Goal: Task Accomplishment & Management: Use online tool/utility

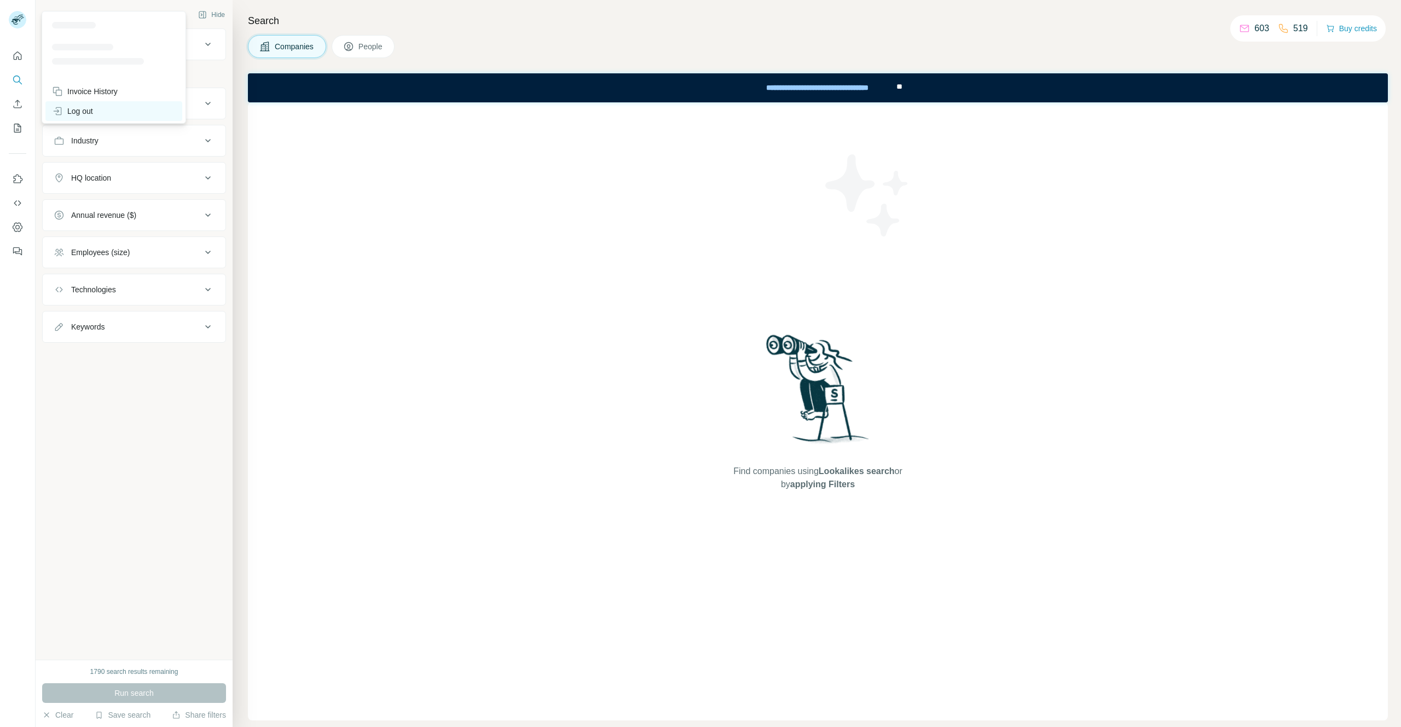
click at [79, 107] on div "Log out" at bounding box center [72, 111] width 41 height 11
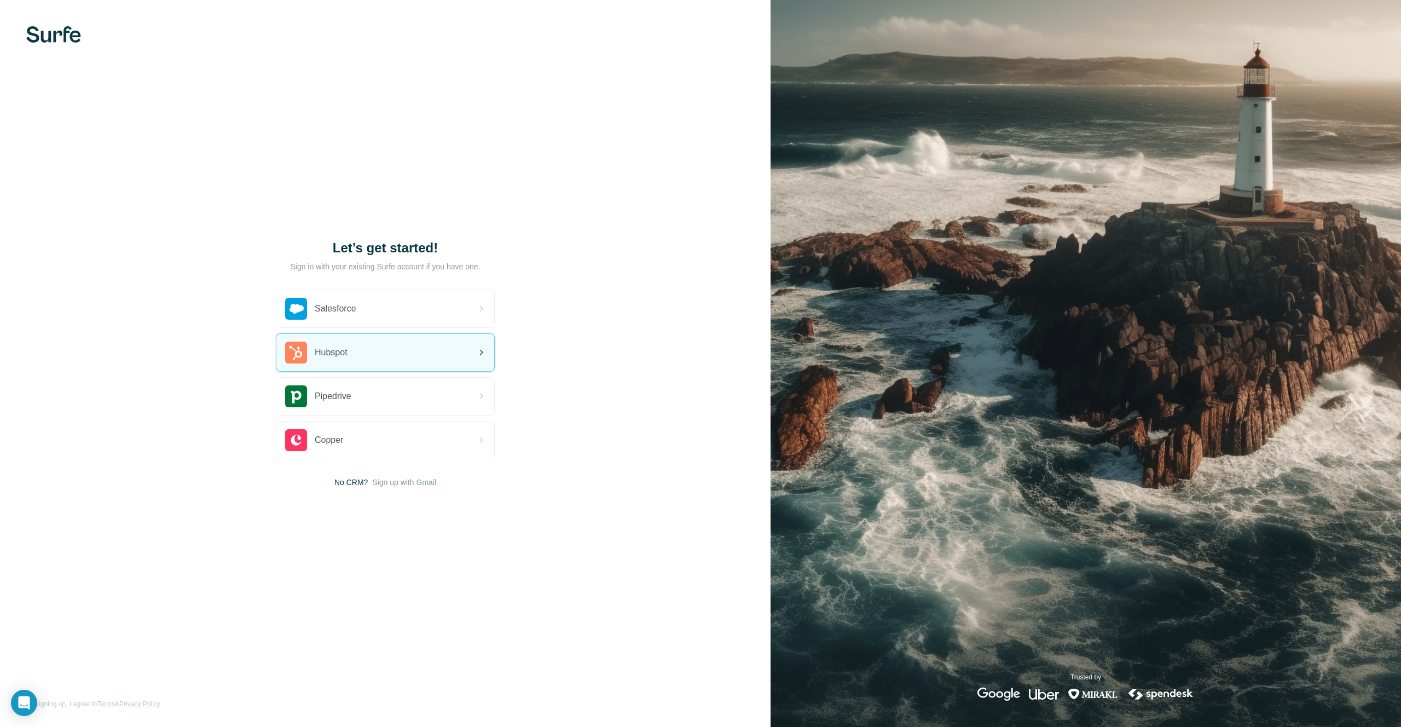
click at [385, 354] on div "Hubspot" at bounding box center [385, 352] width 218 height 37
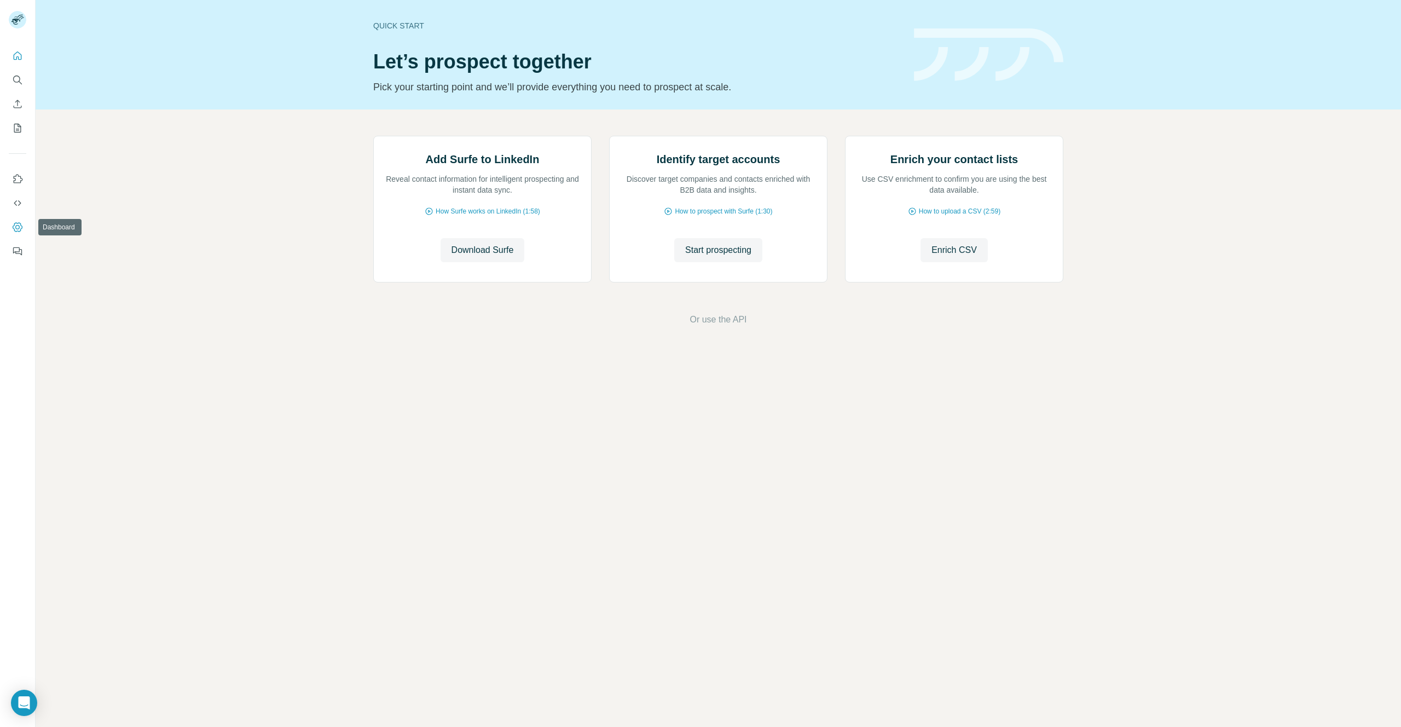
click at [18, 226] on icon "Dashboard" at bounding box center [17, 227] width 11 height 11
click at [14, 124] on icon "My lists" at bounding box center [17, 128] width 7 height 9
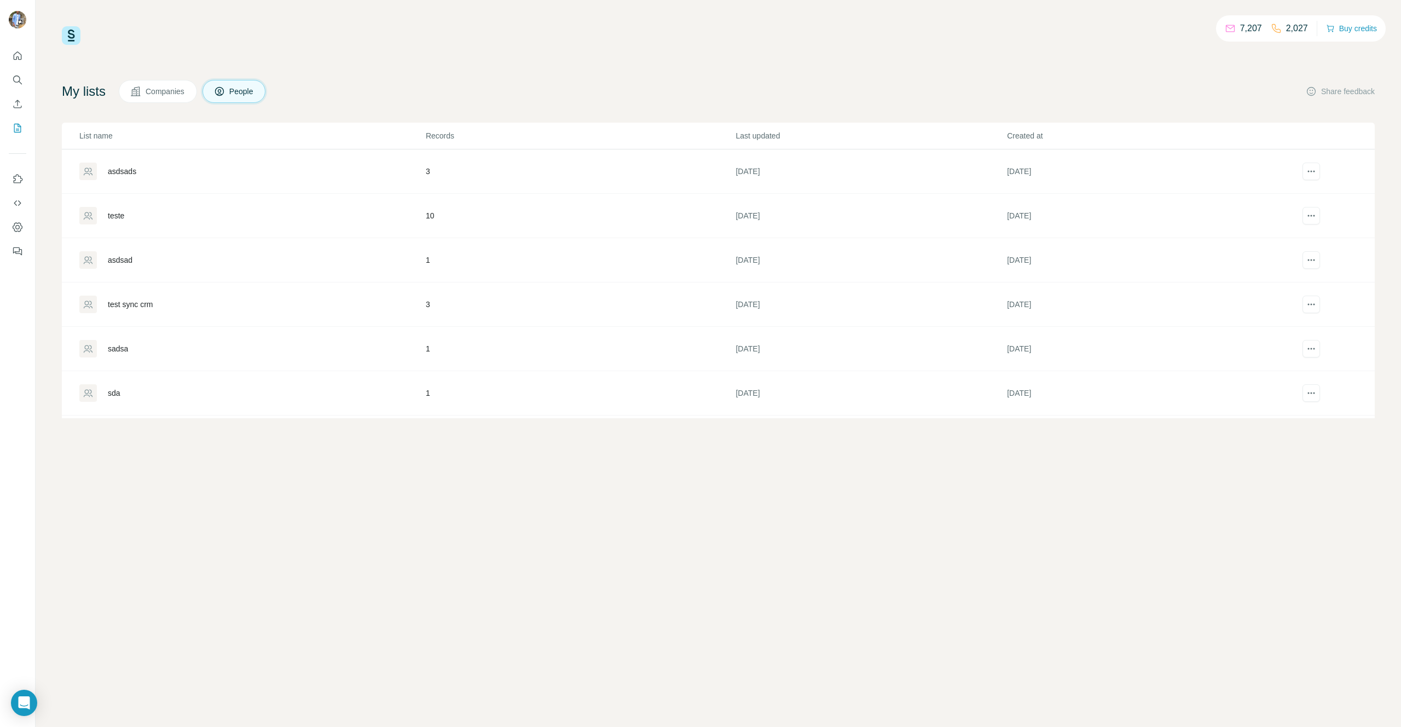
click at [123, 213] on div "teste" at bounding box center [116, 215] width 16 height 11
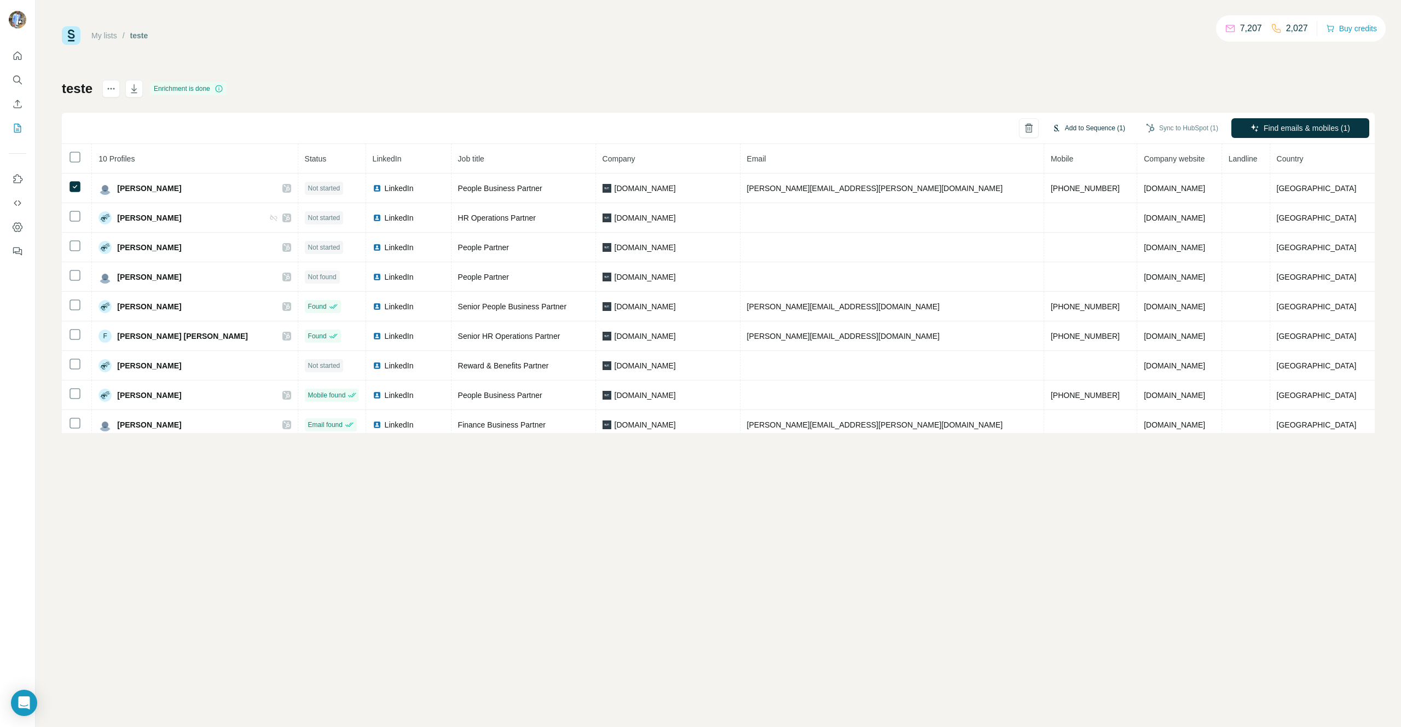
click at [1085, 130] on button "Add to Sequence (1)" at bounding box center [1088, 128] width 89 height 16
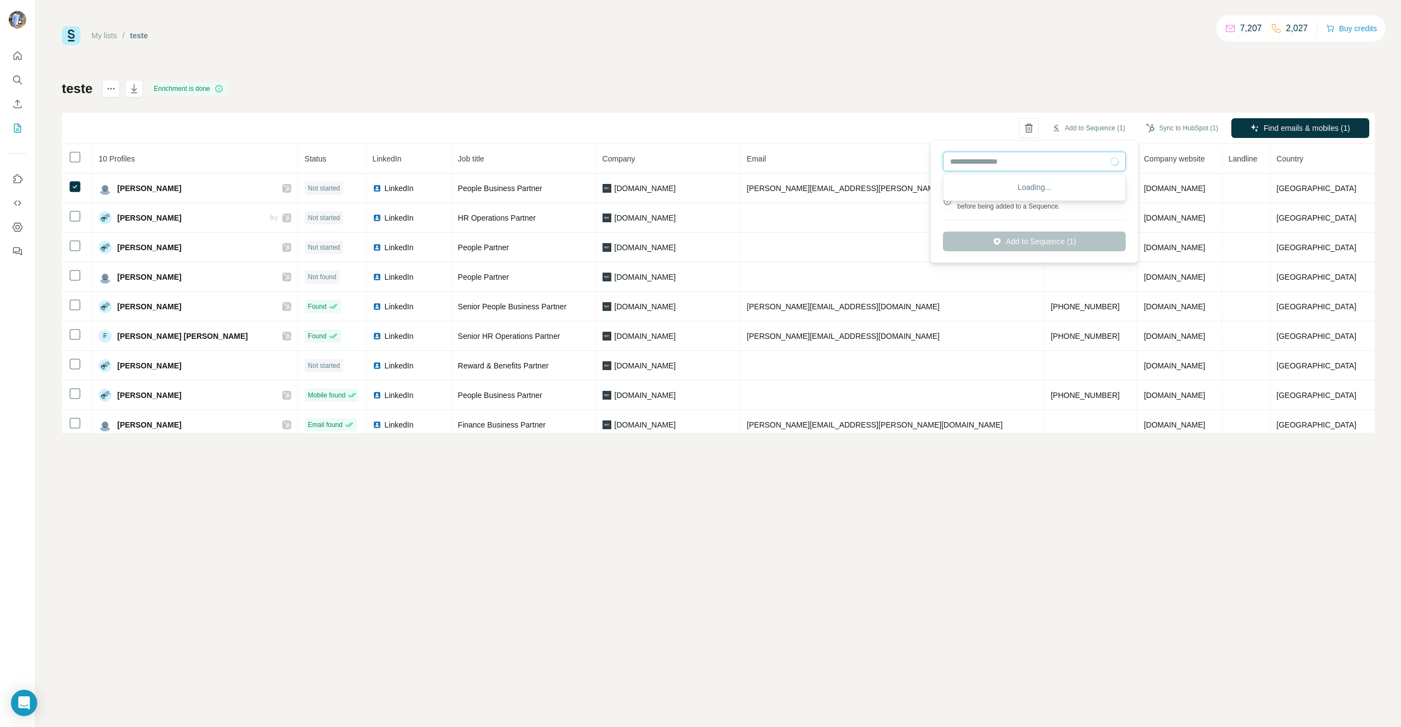
click at [1039, 170] on input "text" at bounding box center [1034, 162] width 183 height 20
click at [885, 91] on div "teste Enrichment is done Add to Sequence (1) Sync to HubSpot (1) Find emails & …" at bounding box center [718, 256] width 1312 height 353
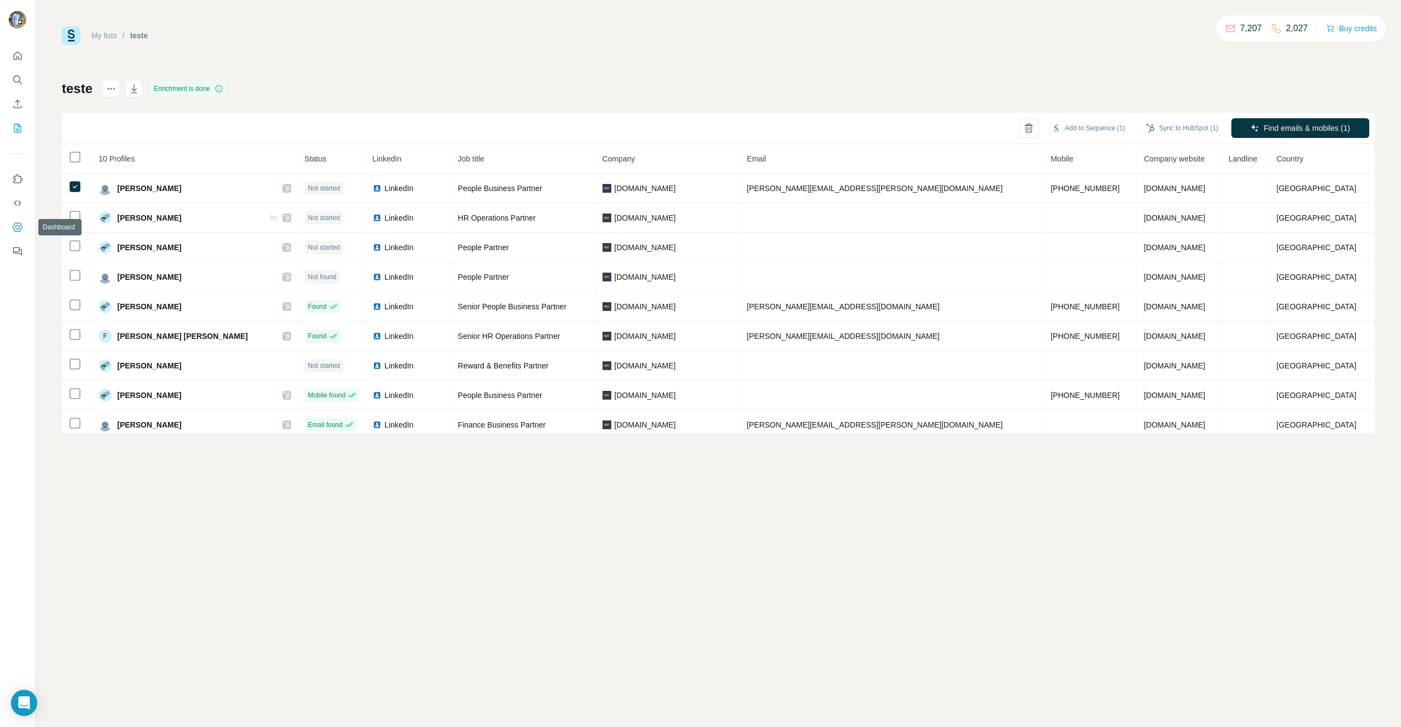
click at [20, 232] on icon "Dashboard" at bounding box center [17, 227] width 11 height 11
click at [1077, 127] on button "Add to Sequence (1)" at bounding box center [1088, 128] width 89 height 16
click at [1149, 126] on button "Sync all to HubSpot (10)" at bounding box center [1176, 128] width 100 height 16
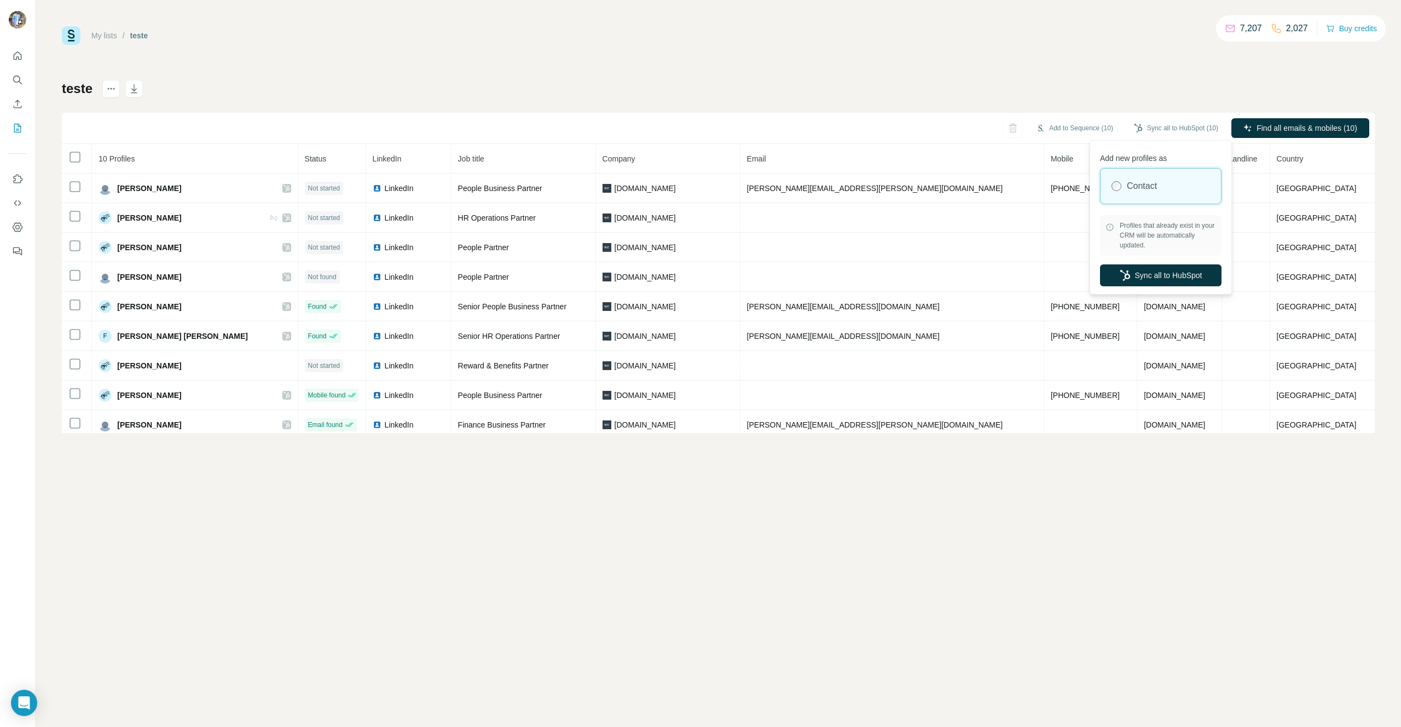
click at [1143, 101] on div "teste Add to Sequence (10) Sync all to HubSpot (10) Find all emails & mobiles (…" at bounding box center [718, 256] width 1312 height 353
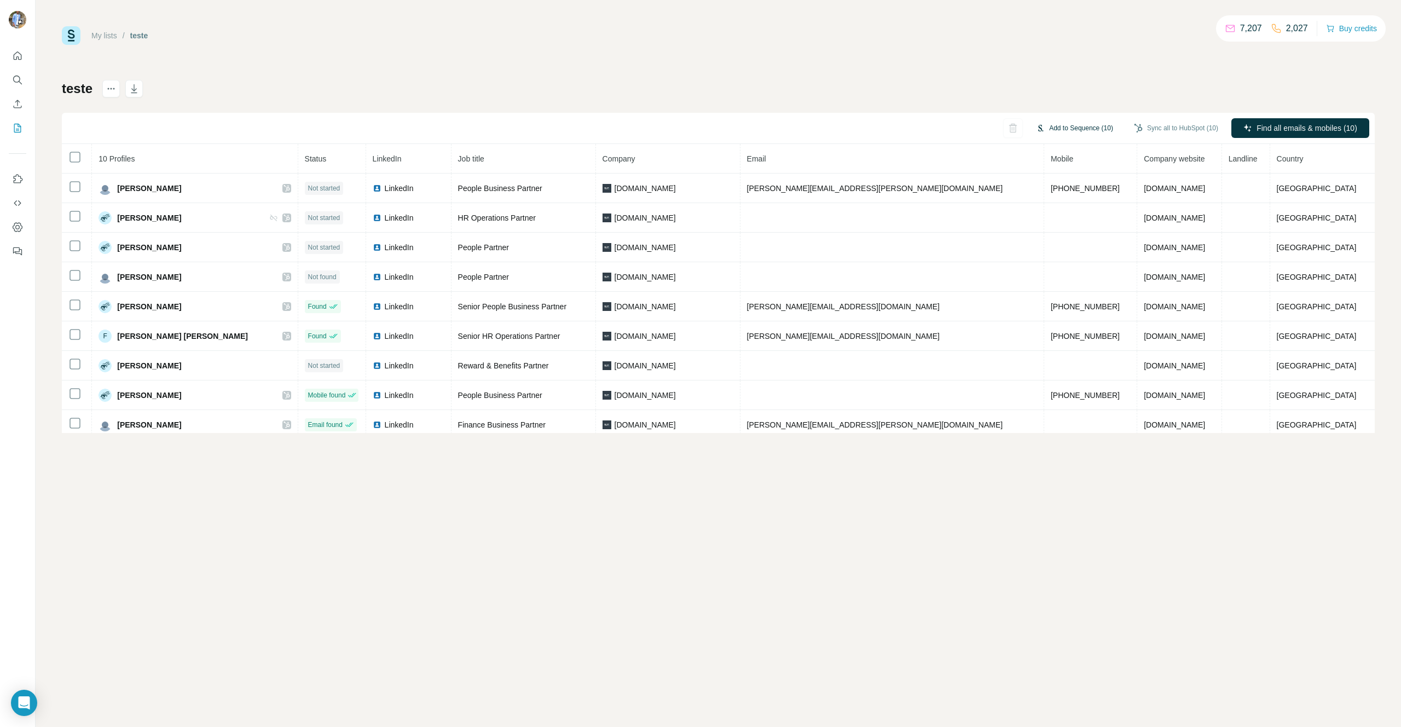
click at [1077, 123] on button "Add to Sequence (10)" at bounding box center [1074, 128] width 92 height 16
click at [932, 28] on div "My lists / teste 7,207 2,027 Buy credits" at bounding box center [718, 35] width 1312 height 19
click at [15, 235] on button "Dashboard" at bounding box center [18, 227] width 18 height 20
click at [19, 226] on icon "Dashboard" at bounding box center [17, 227] width 4 height 4
click at [17, 60] on icon "Quick start" at bounding box center [17, 55] width 11 height 11
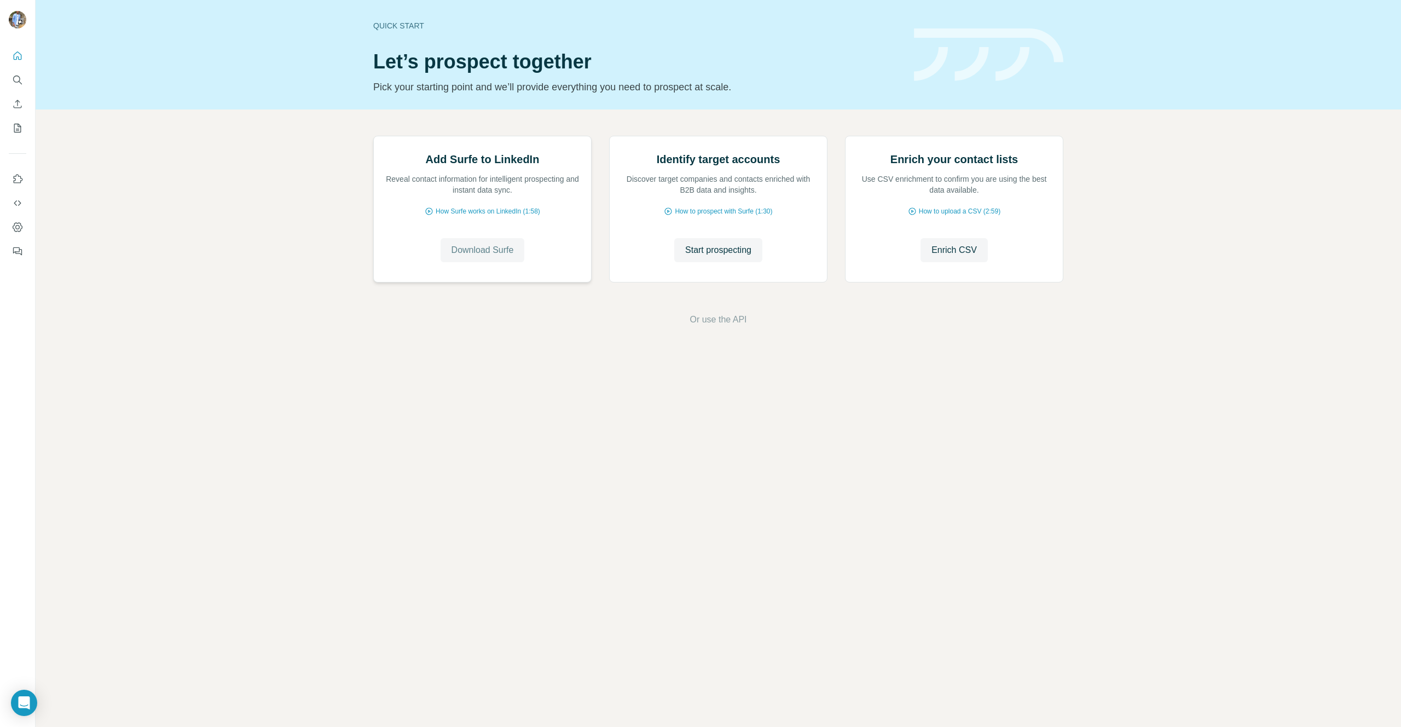
click at [480, 257] on span "Download Surfe" at bounding box center [482, 249] width 62 height 13
click at [18, 127] on icon "My lists" at bounding box center [17, 128] width 11 height 11
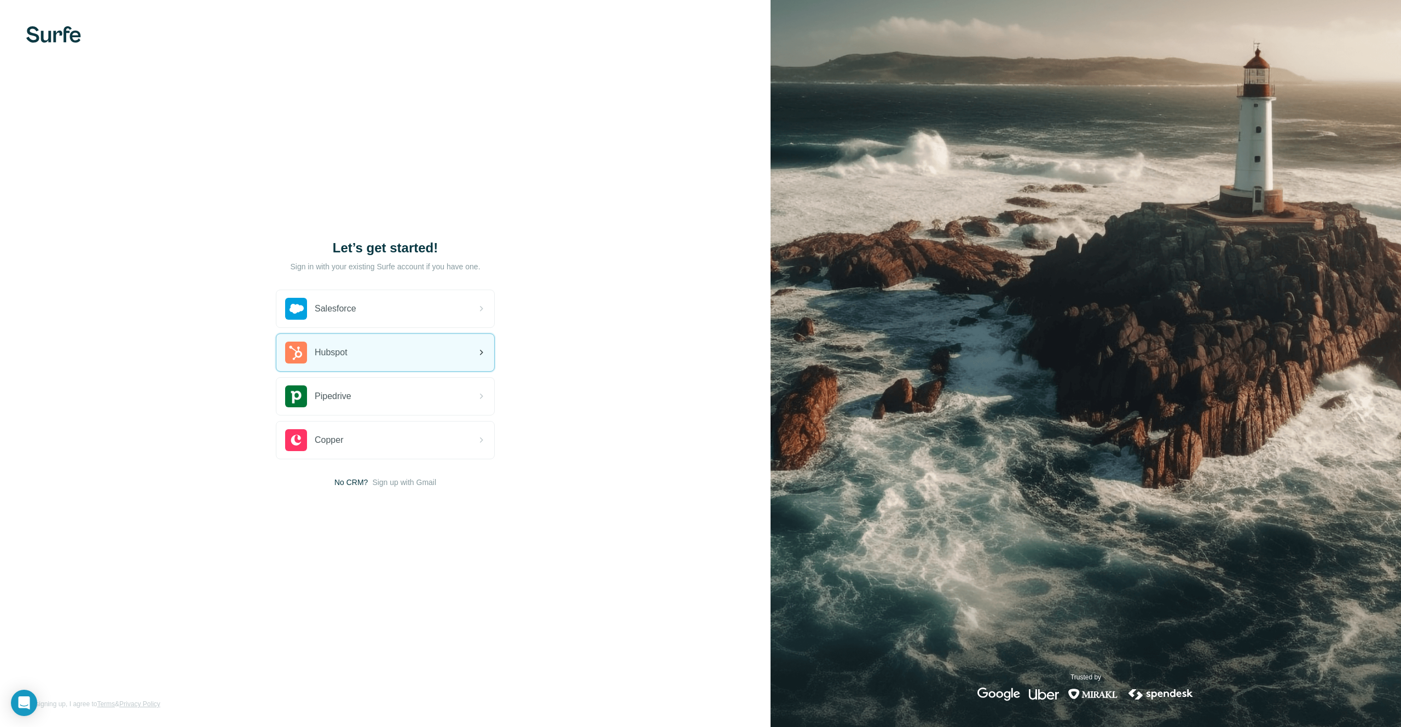
click at [331, 361] on div "Hubspot" at bounding box center [316, 352] width 62 height 22
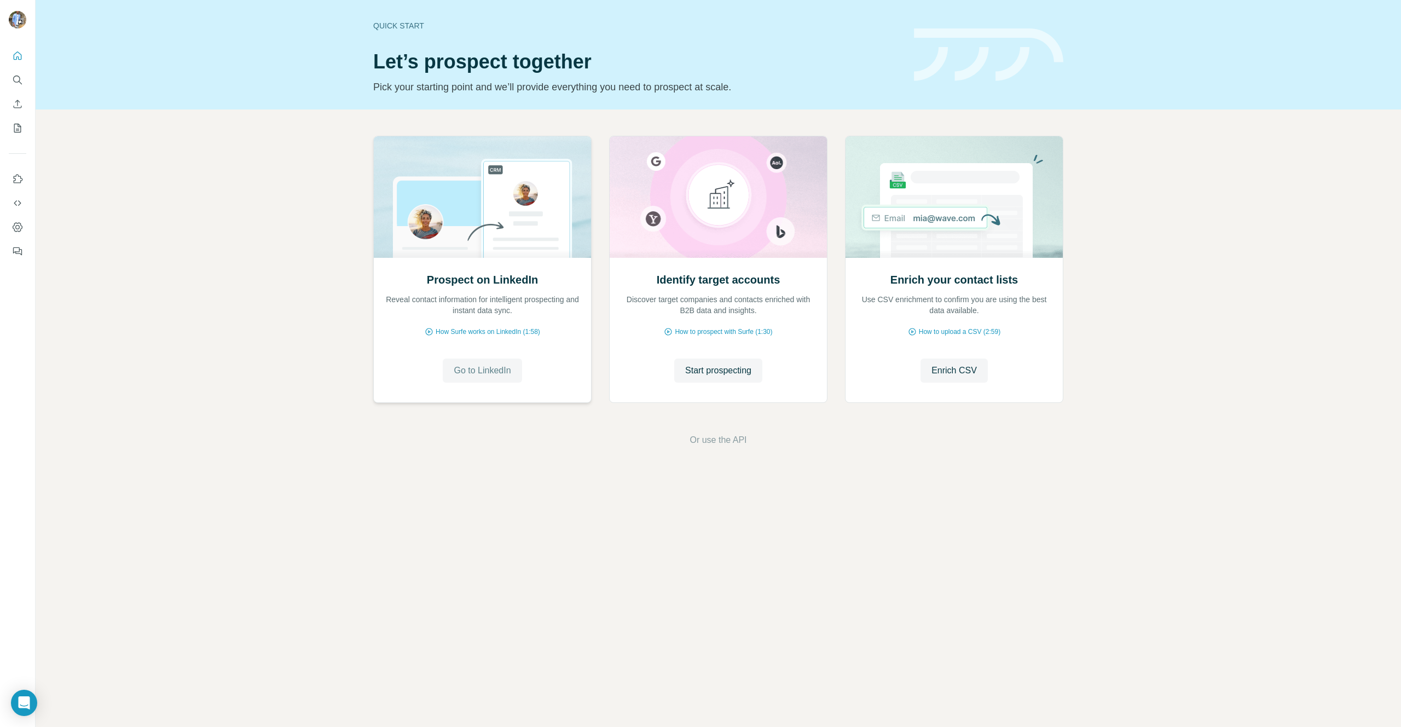
click at [499, 364] on span "Go to LinkedIn" at bounding box center [482, 370] width 57 height 13
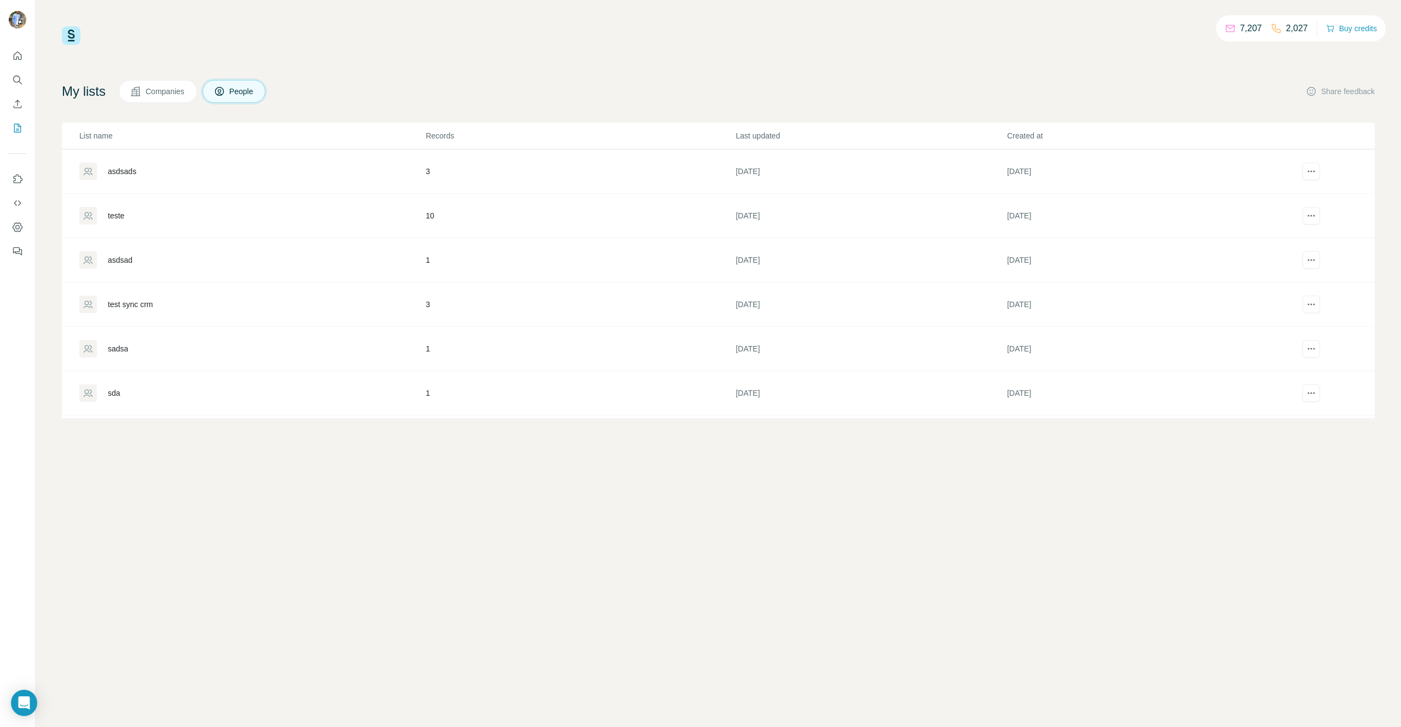
click at [122, 175] on div "asdsads" at bounding box center [122, 171] width 28 height 11
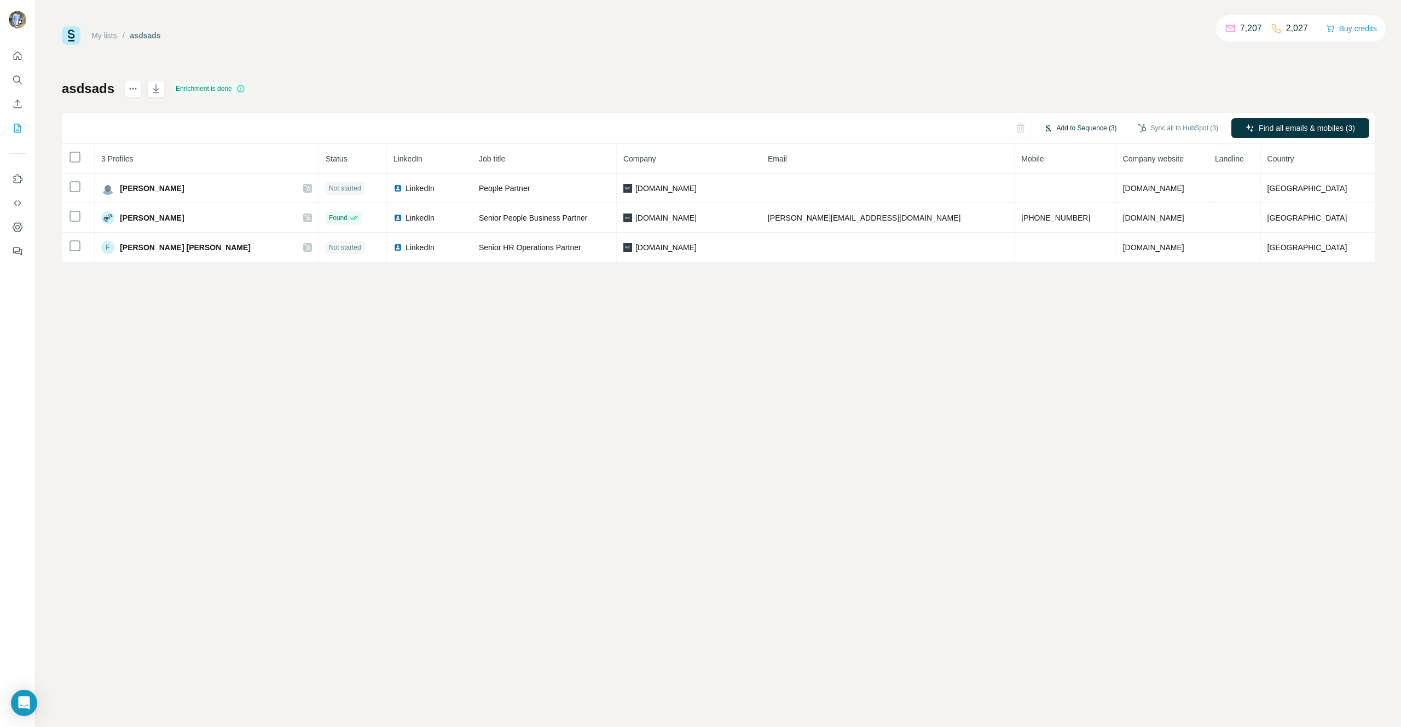
click at [1088, 129] on button "Add to Sequence (3)" at bounding box center [1080, 128] width 89 height 16
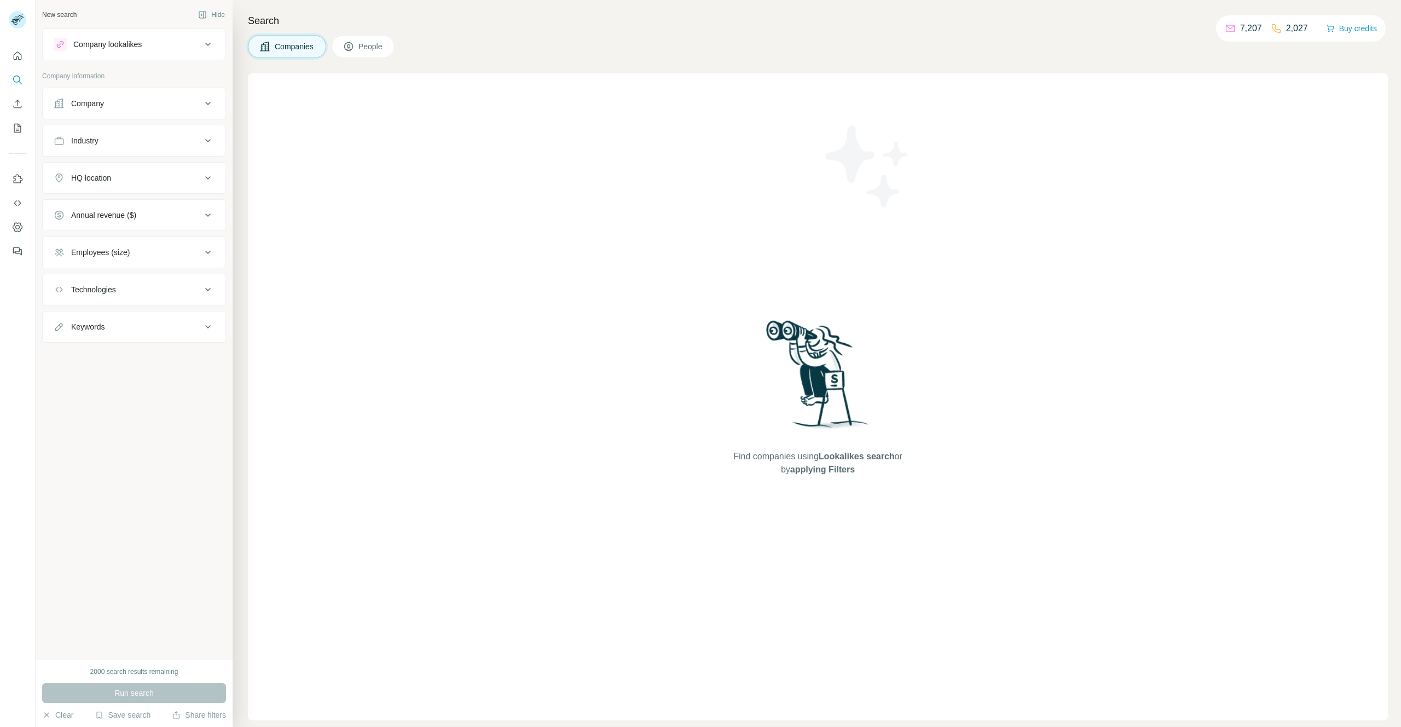
click at [365, 51] on span "People" at bounding box center [370, 46] width 25 height 11
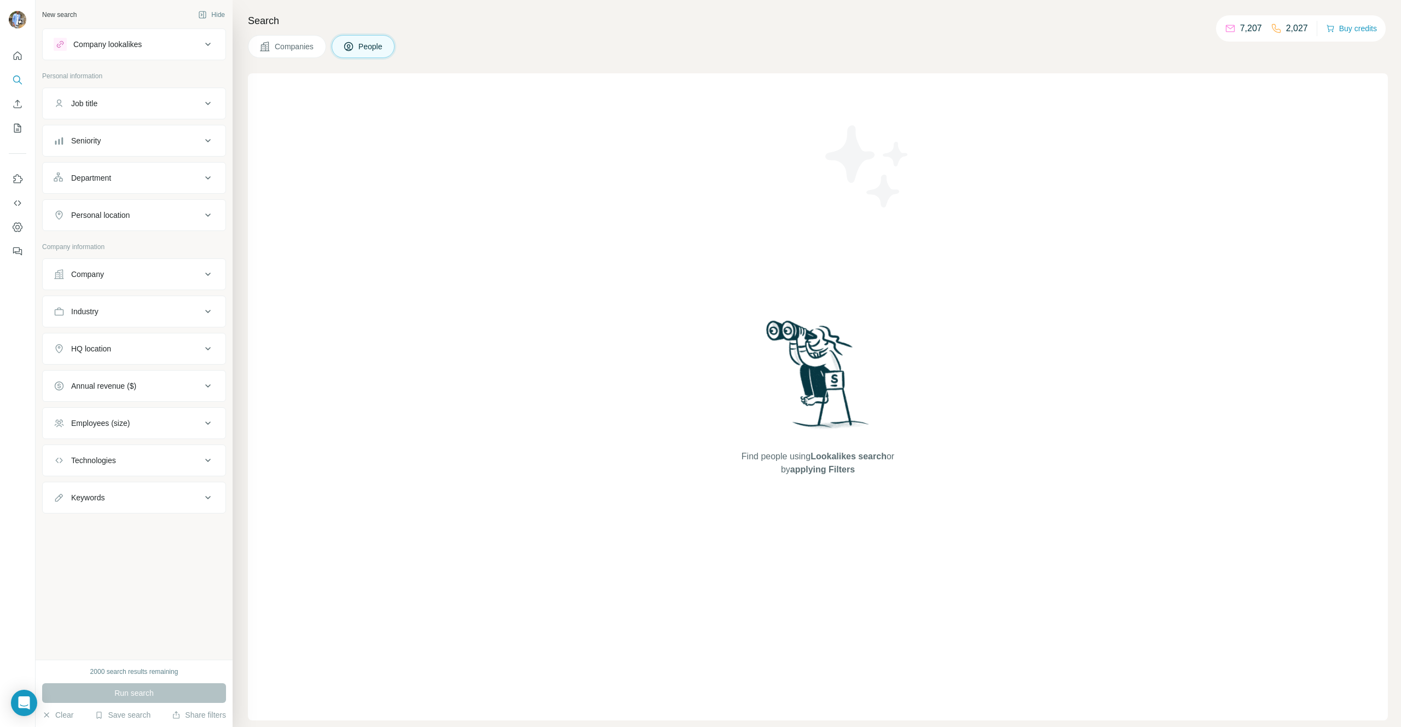
click at [121, 132] on button "Seniority" at bounding box center [134, 140] width 183 height 26
click at [121, 132] on button "Seniority" at bounding box center [134, 142] width 183 height 31
click at [106, 101] on div "Job title" at bounding box center [128, 103] width 148 height 11
click at [111, 109] on button "Job title" at bounding box center [134, 105] width 183 height 31
click at [107, 264] on button "Company" at bounding box center [134, 274] width 183 height 26
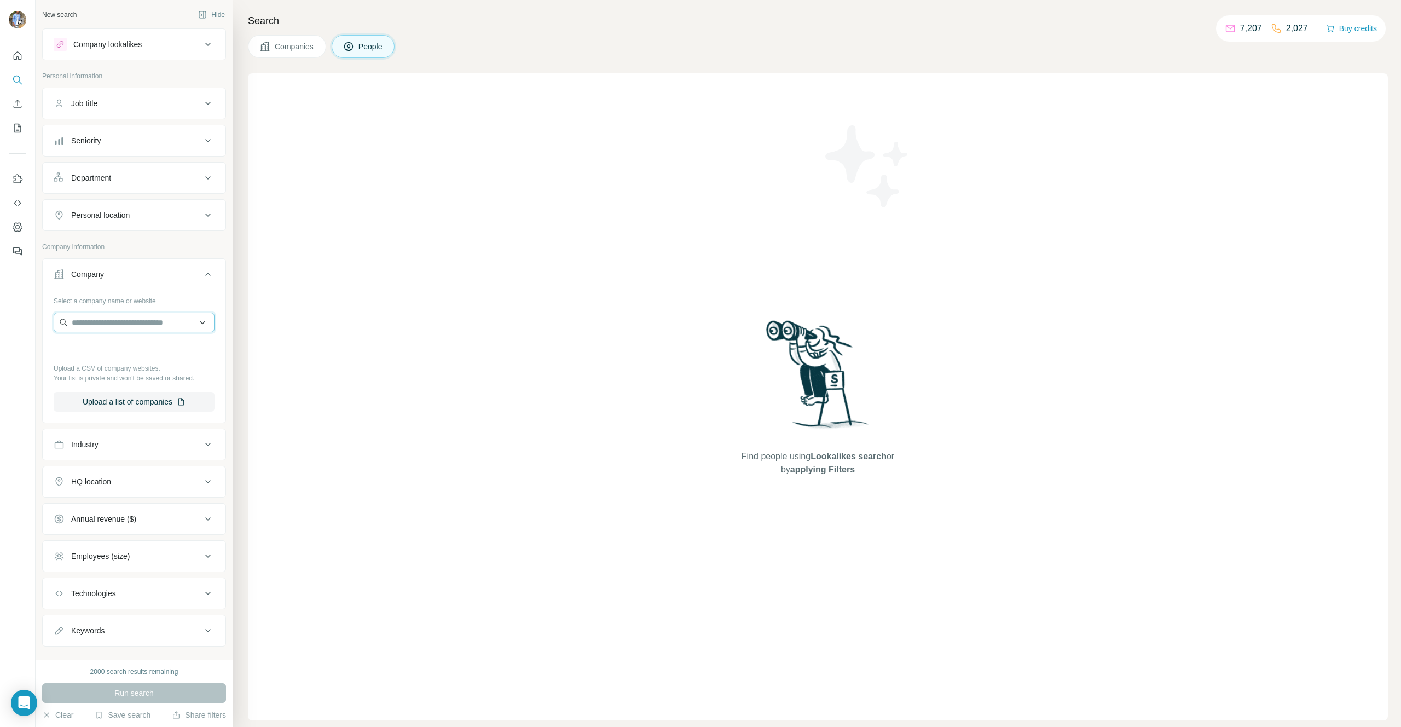
click at [111, 322] on input "text" at bounding box center [134, 322] width 161 height 20
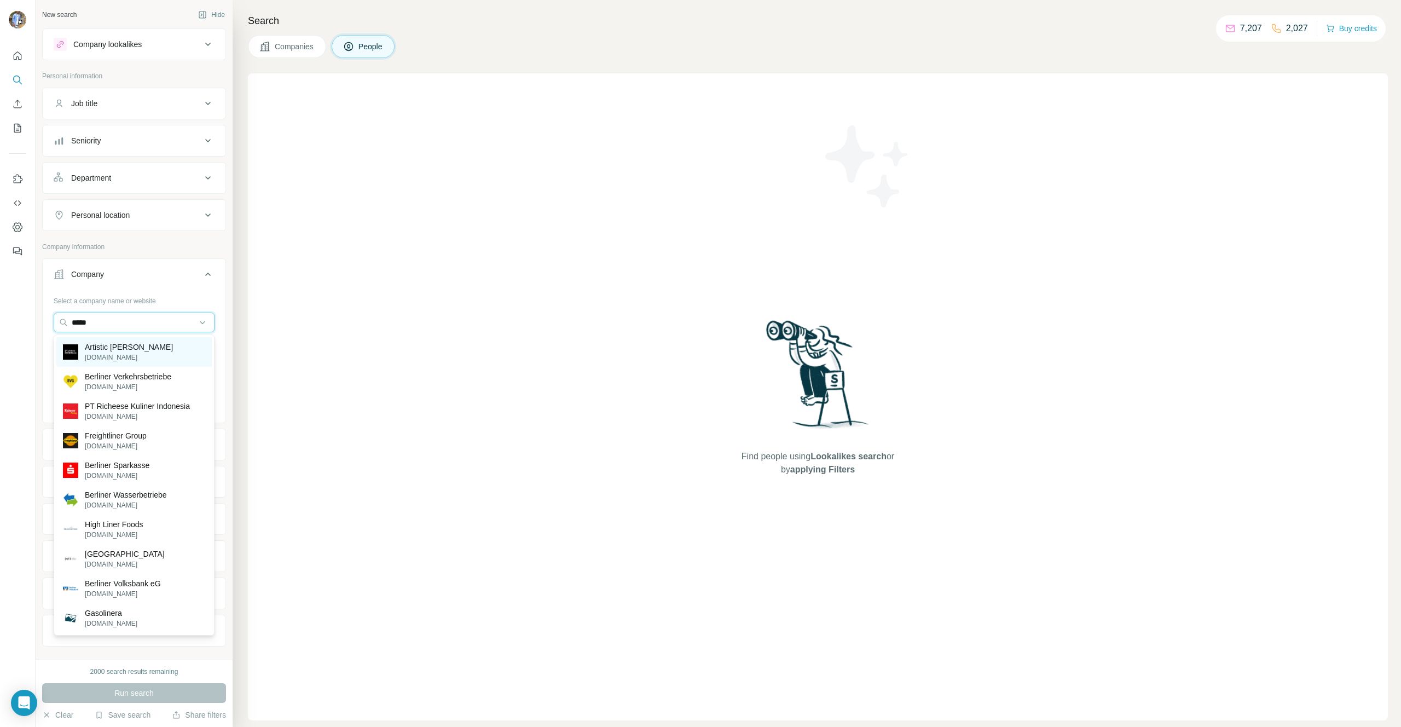
type input "*****"
click at [119, 350] on p "Artistic [PERSON_NAME]" at bounding box center [129, 346] width 88 height 11
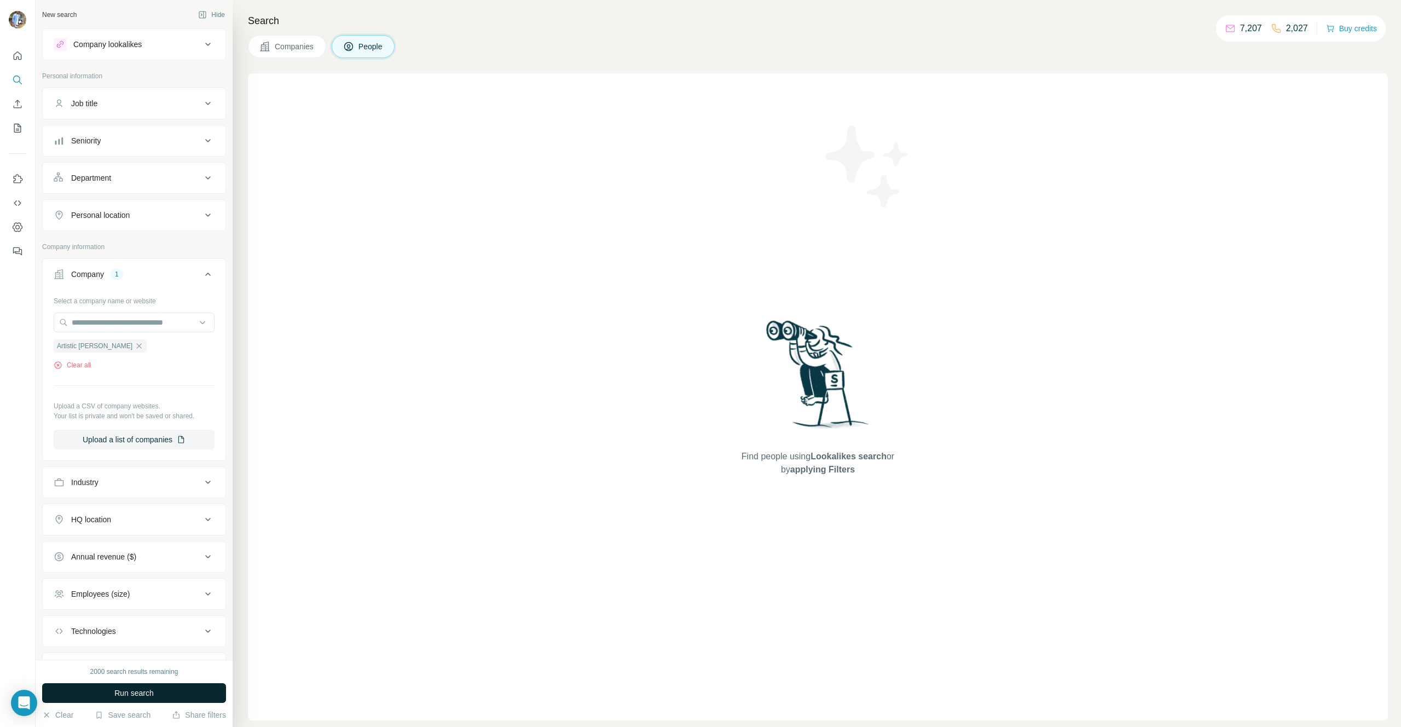
click at [148, 684] on button "Run search" at bounding box center [134, 693] width 184 height 20
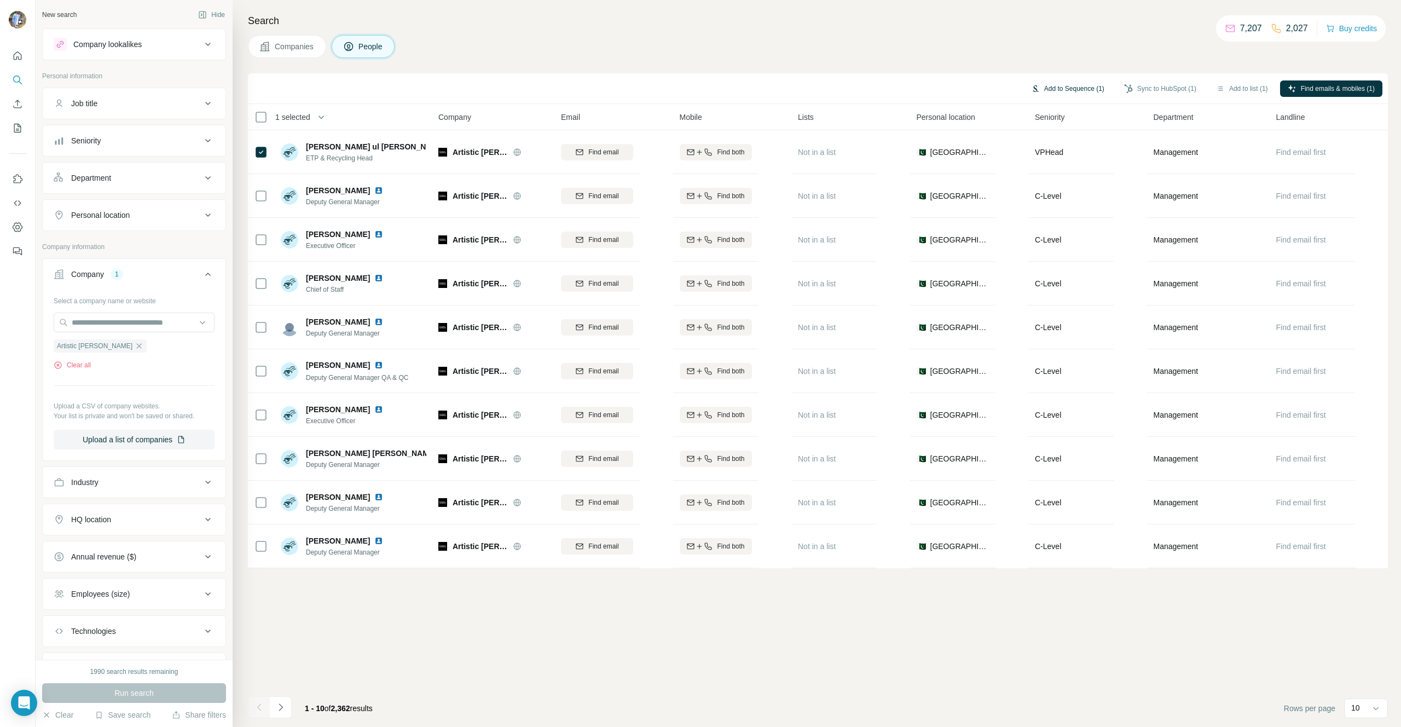
click at [1071, 89] on button "Add to Sequence (1)" at bounding box center [1067, 88] width 89 height 16
click at [1008, 118] on input "text" at bounding box center [1007, 121] width 183 height 20
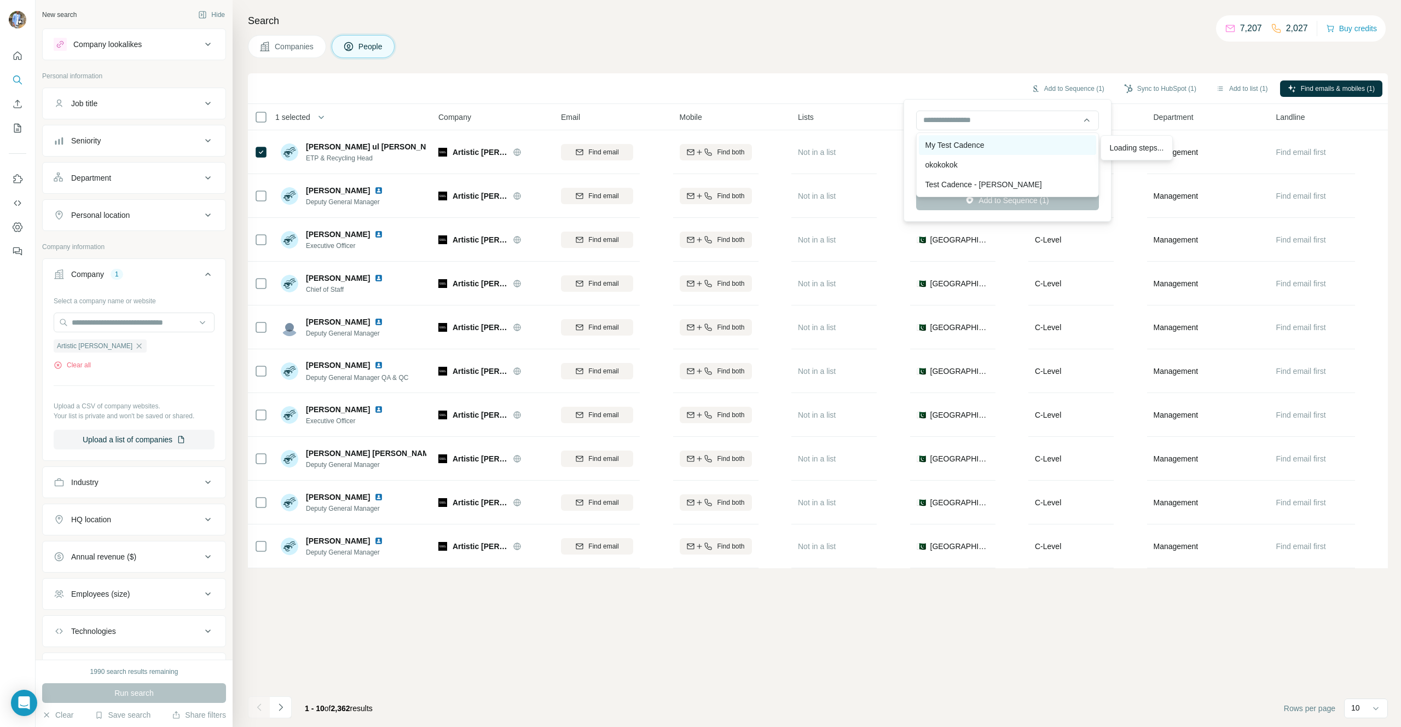
click at [970, 150] on div "My Test Cadence" at bounding box center [1007, 145] width 177 height 20
click at [1143, 144] on div "Day 1: Step 1 - Email" at bounding box center [1147, 148] width 89 height 20
type input "**********"
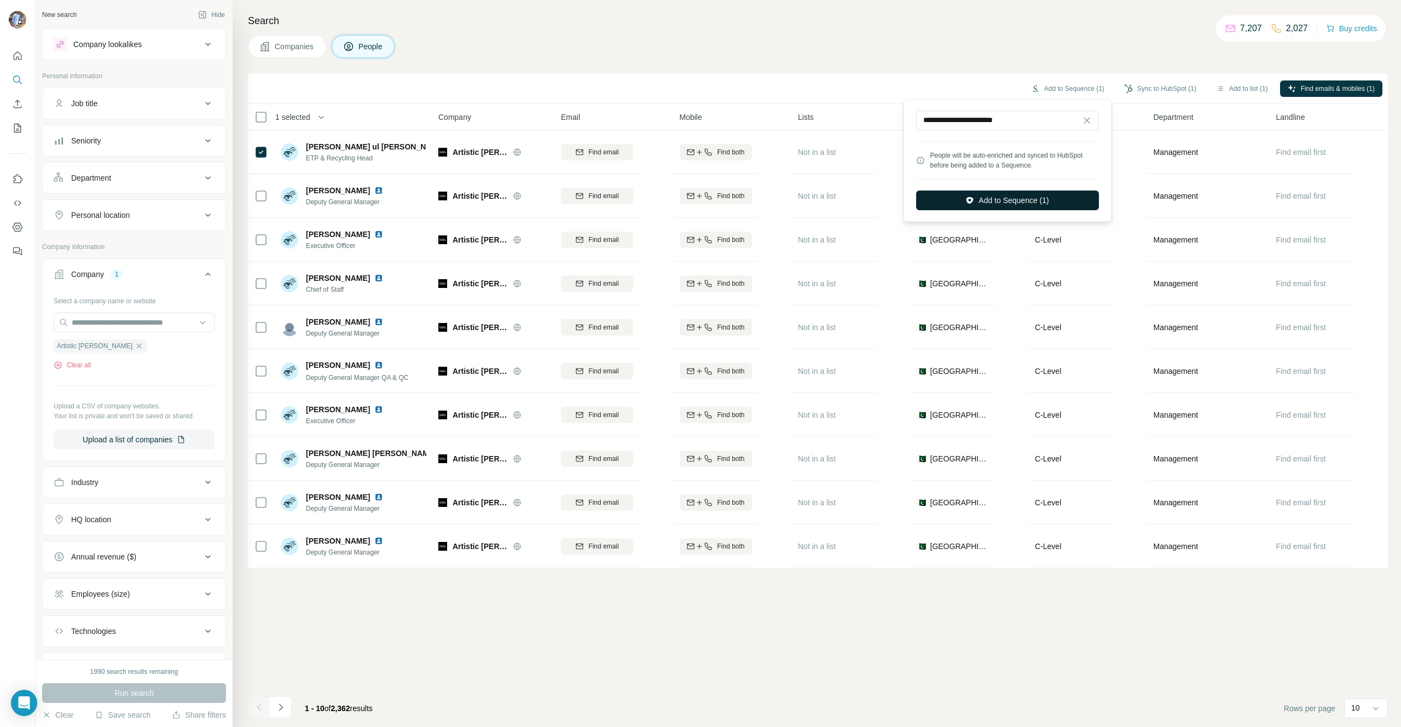
click at [1035, 199] on button "Add to Sequence (1)" at bounding box center [1007, 200] width 183 height 20
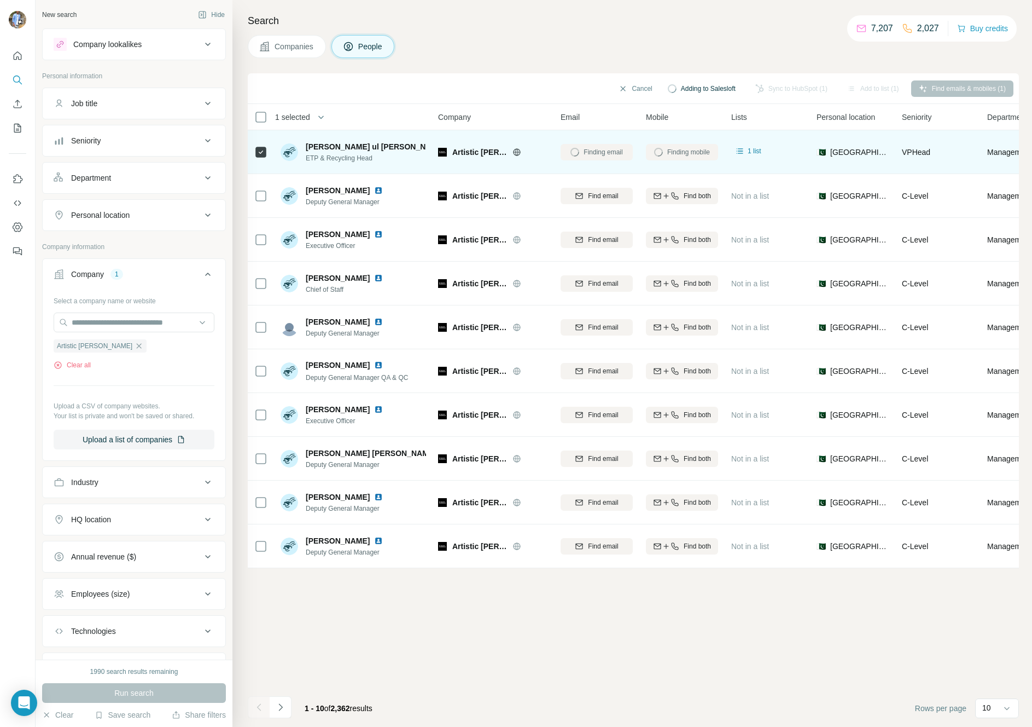
click at [605, 134] on td "Finding email" at bounding box center [596, 152] width 85 height 44
click at [600, 150] on div "Finding email" at bounding box center [597, 152] width 72 height 30
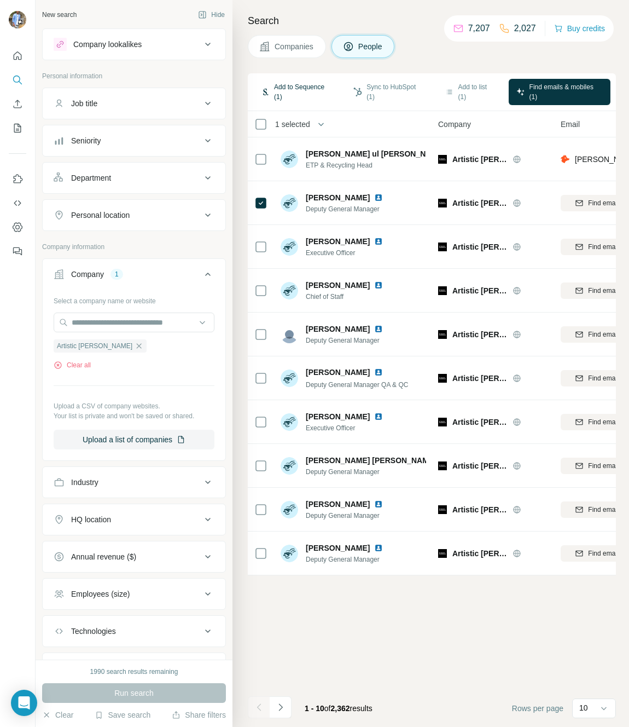
click at [289, 93] on button "Add to Sequence (1)" at bounding box center [297, 92] width 88 height 26
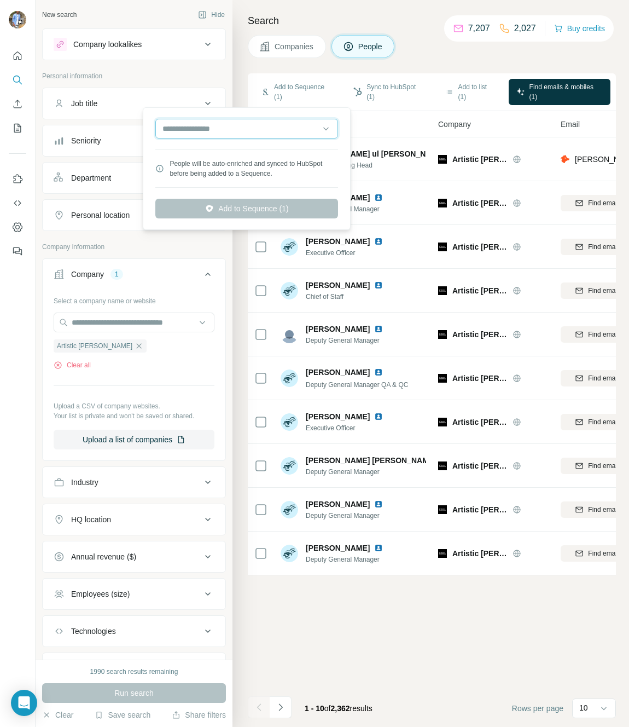
click at [267, 135] on input "text" at bounding box center [246, 129] width 183 height 20
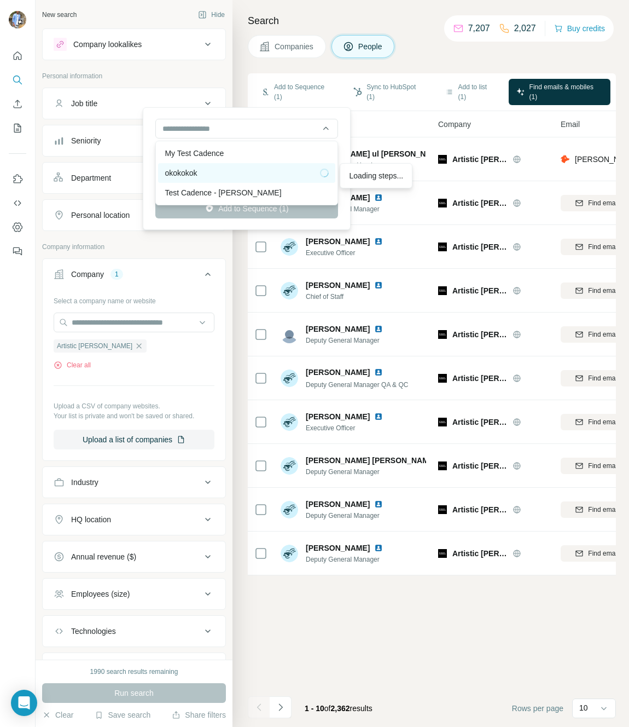
click at [237, 176] on div "okokokok" at bounding box center [247, 172] width 164 height 11
type input "**********"
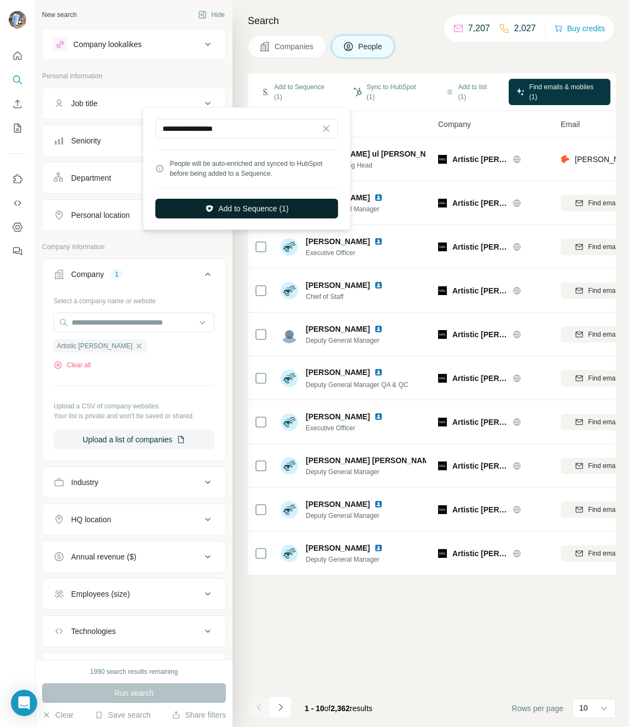
click at [242, 208] on button "Add to Sequence (1)" at bounding box center [246, 209] width 183 height 20
